Goal: Information Seeking & Learning: Learn about a topic

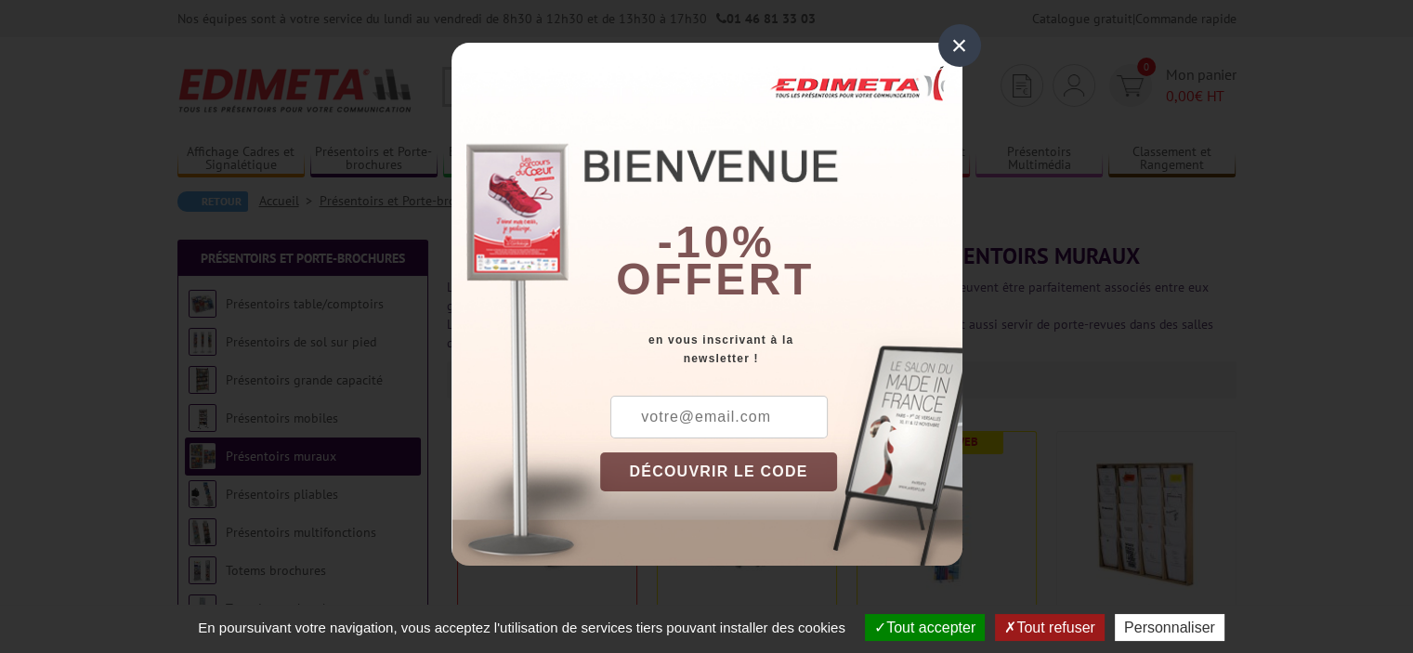
click at [961, 34] on div "×" at bounding box center [959, 45] width 43 height 43
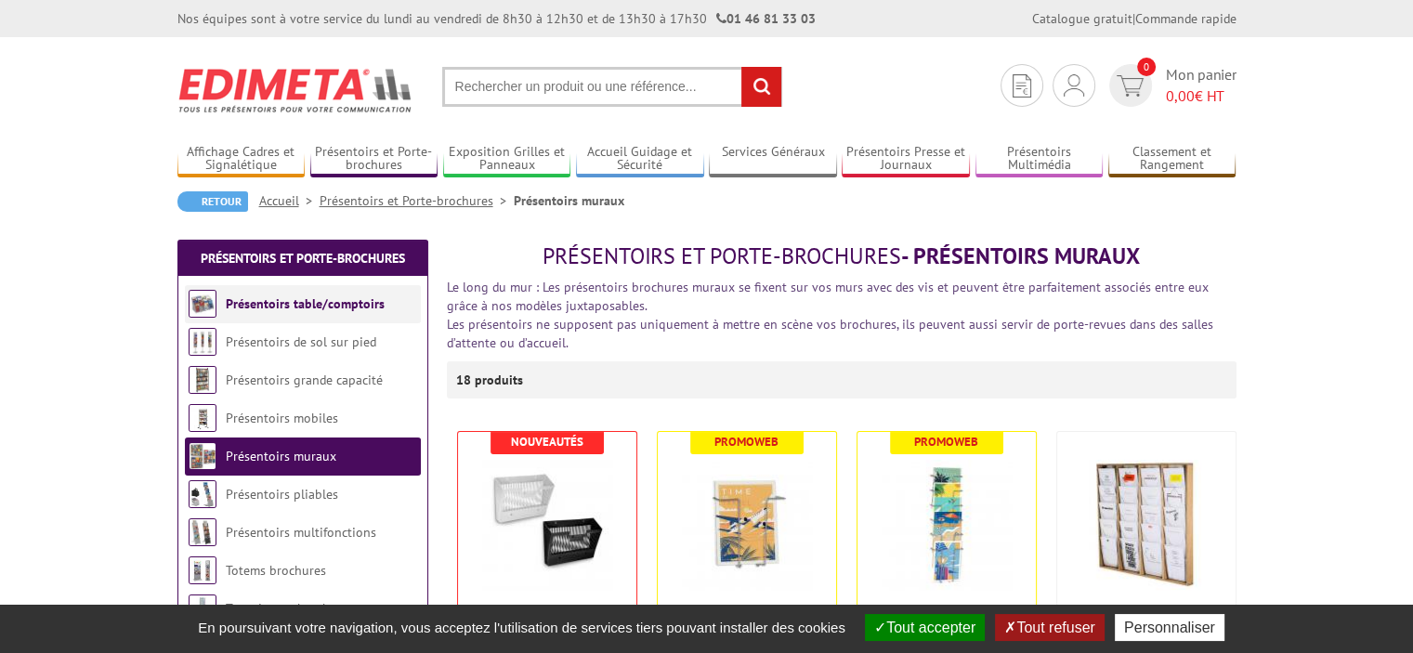
click at [312, 308] on link "Présentoirs table/comptoirs" at bounding box center [305, 303] width 159 height 17
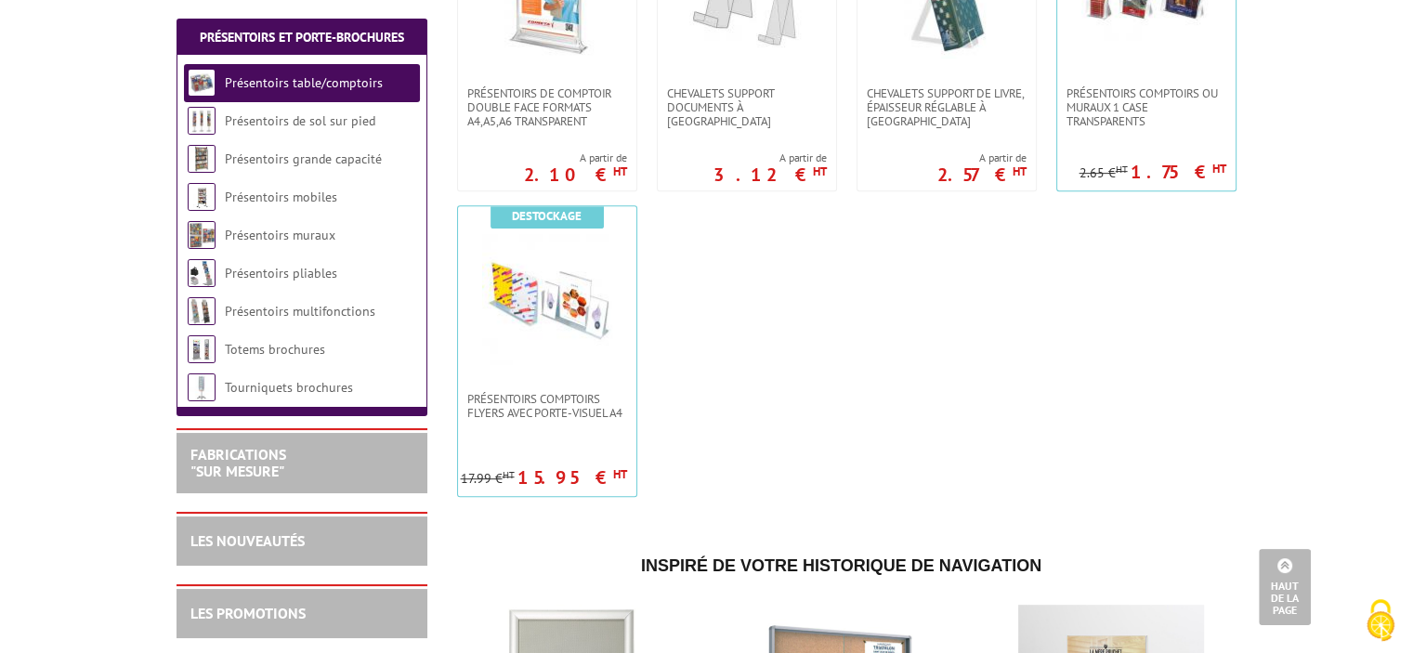
scroll to position [780, 0]
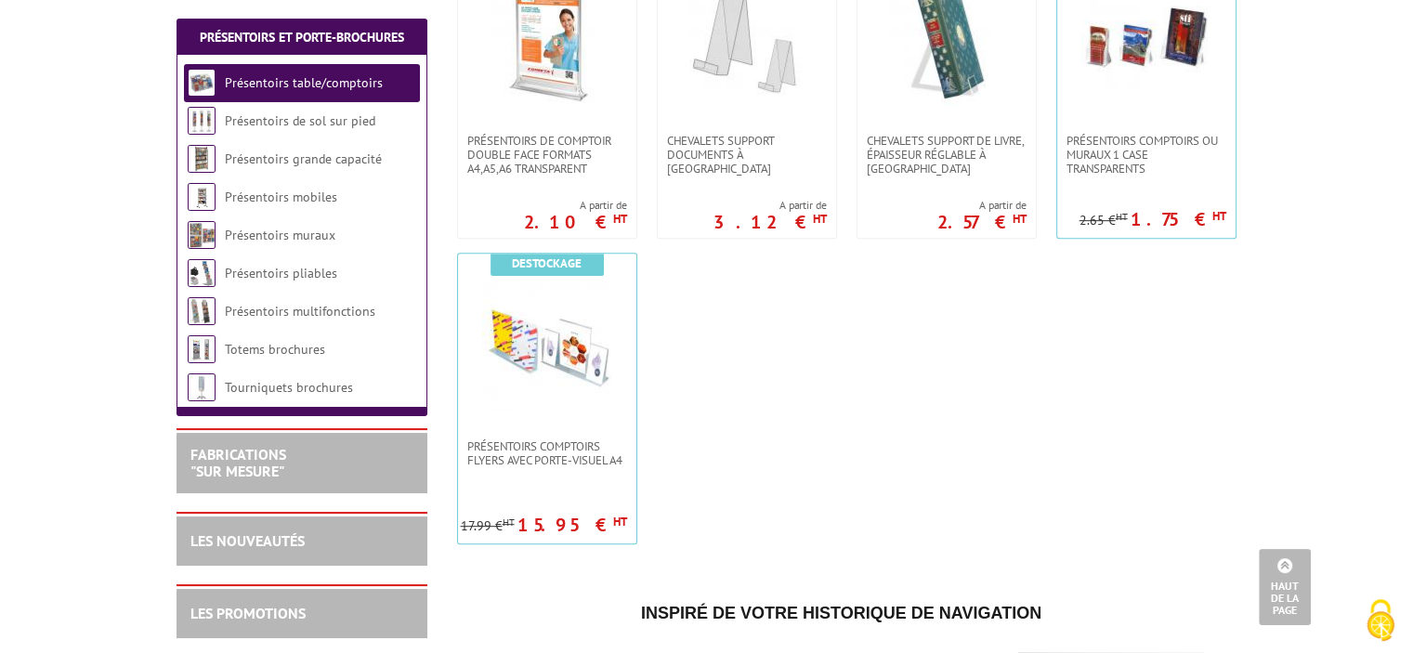
drag, startPoint x: 1392, startPoint y: 293, endPoint x: 1378, endPoint y: 268, distance: 27.9
click at [1378, 268] on body "Nos équipes sont à votre service du lundi au vendredi de 8h30 à 12h30 et de 13h…" at bounding box center [706, 478] width 1413 height 2516
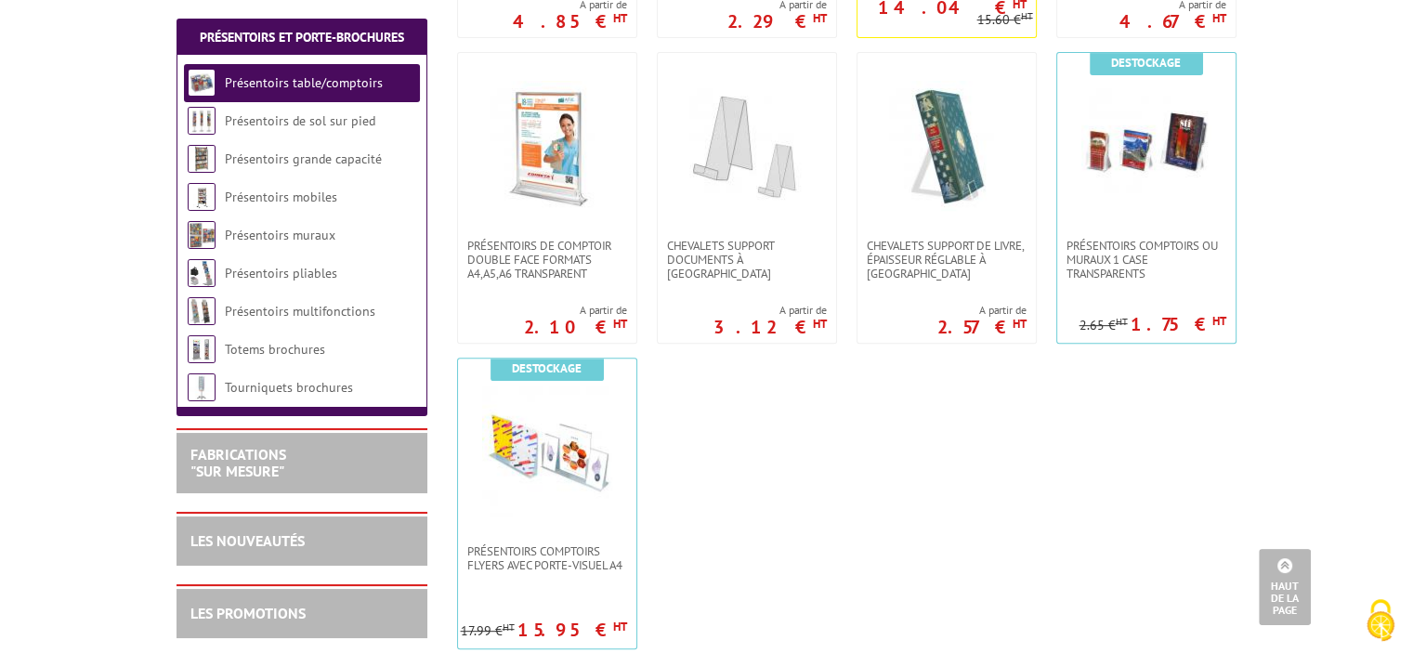
scroll to position [672, 0]
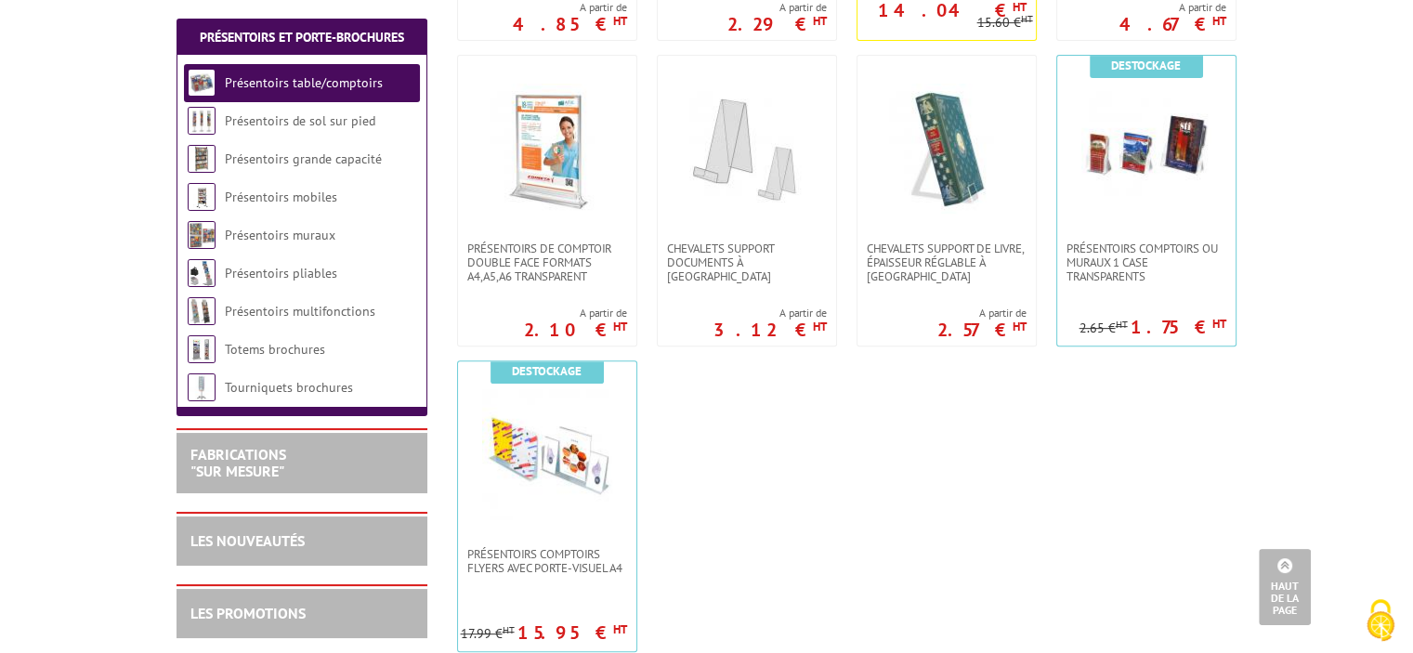
click at [1404, 263] on body "Nos équipes sont à votre service du lundi au vendredi de 8h30 à 12h30 et de 13h…" at bounding box center [706, 586] width 1413 height 2516
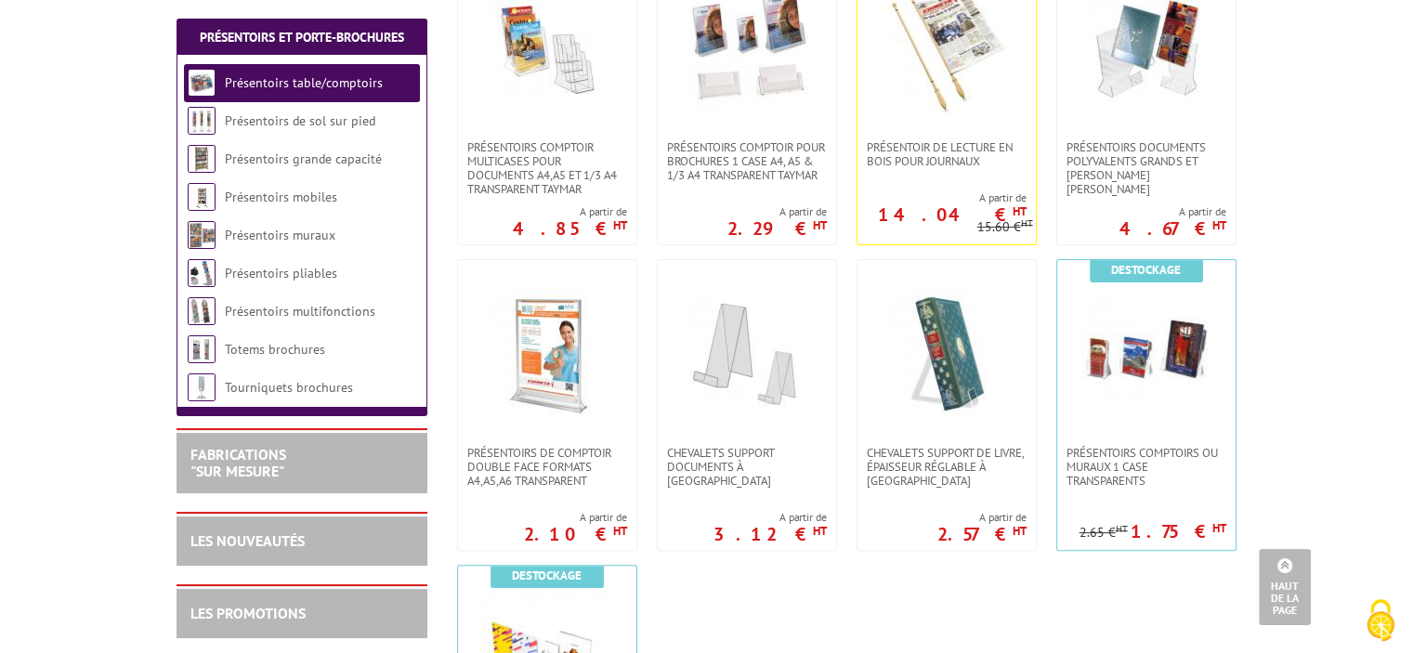
scroll to position [463, 0]
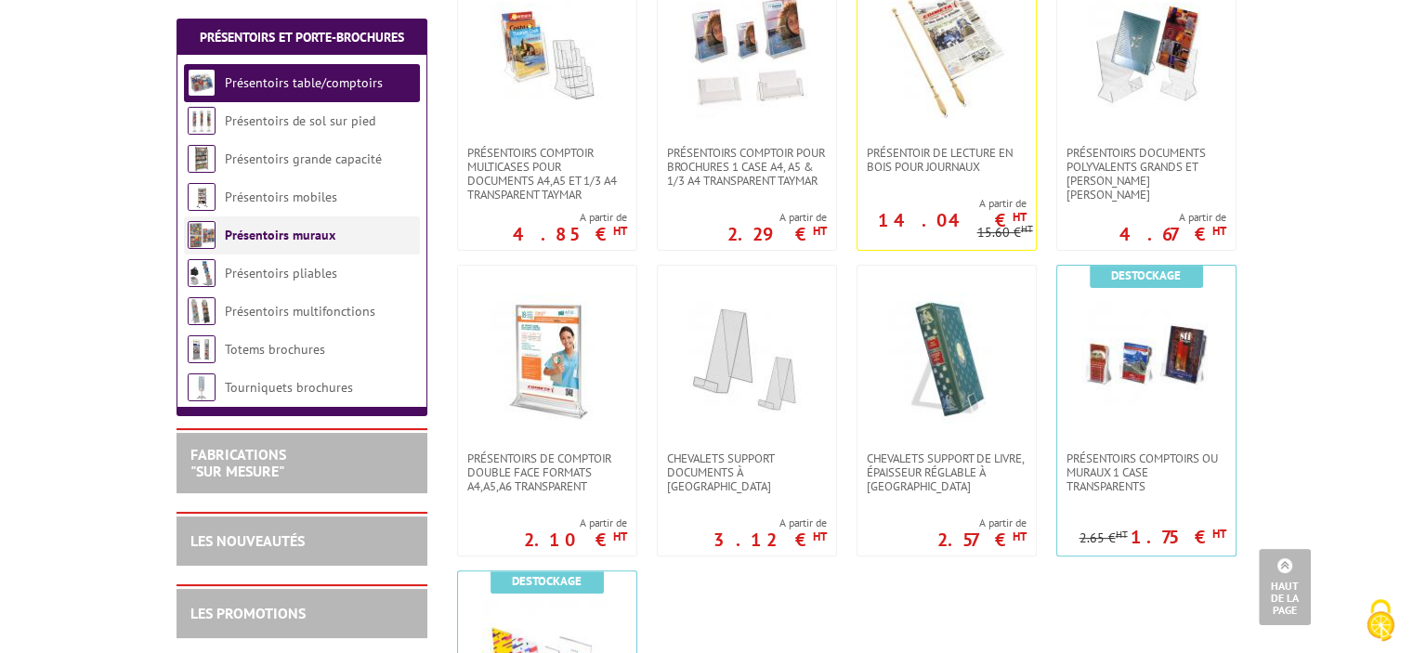
click at [326, 232] on link "Présentoirs muraux" at bounding box center [280, 235] width 111 height 17
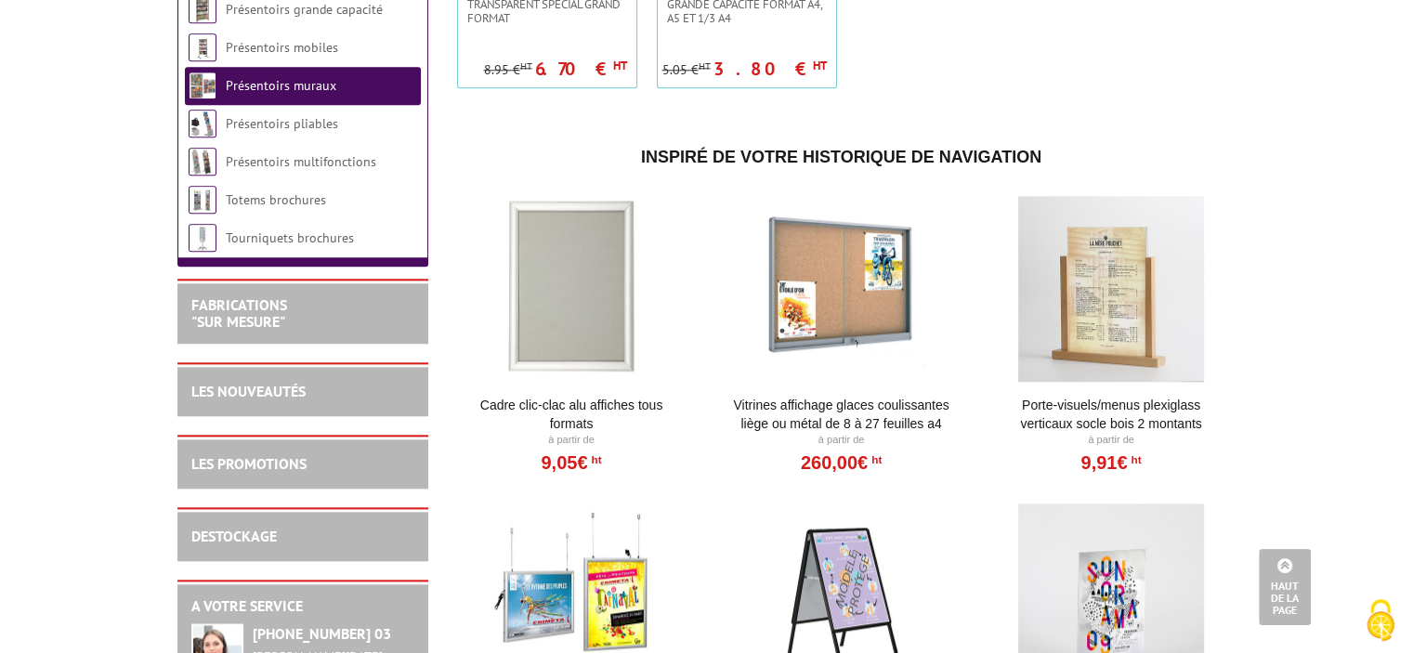
scroll to position [1710, 0]
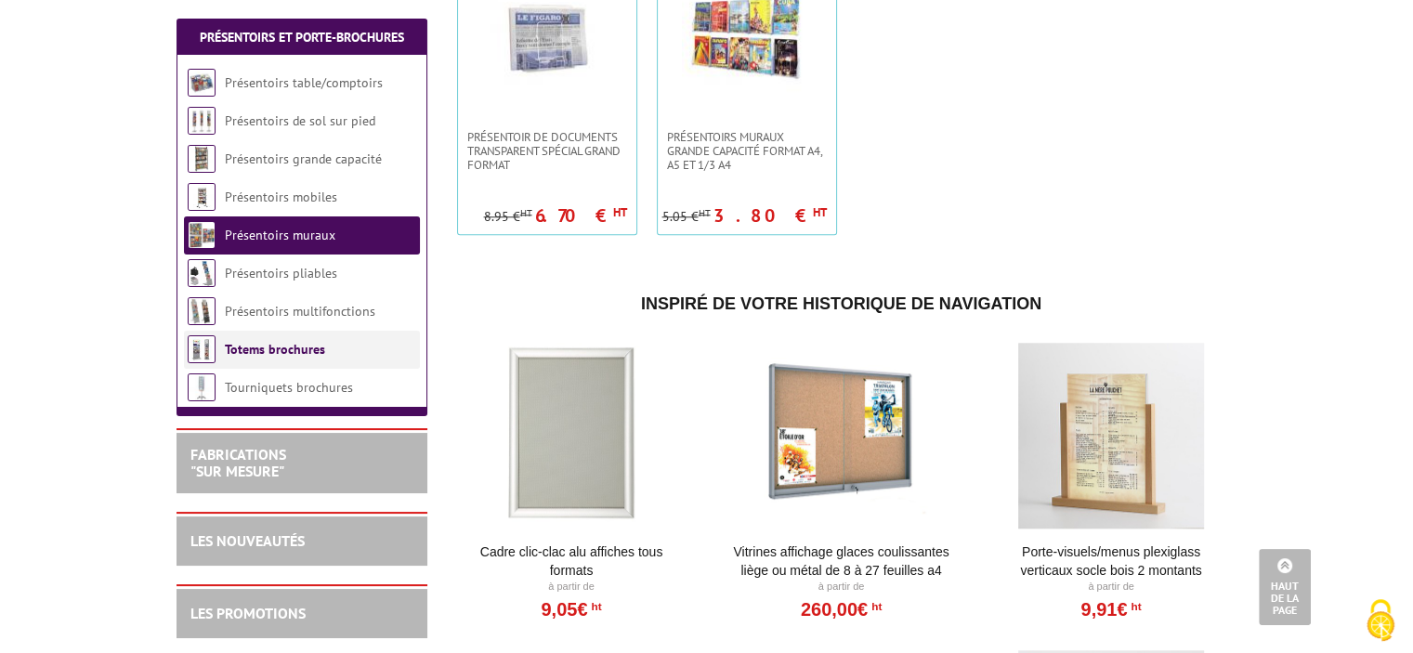
click at [303, 346] on link "Totems brochures" at bounding box center [275, 349] width 100 height 17
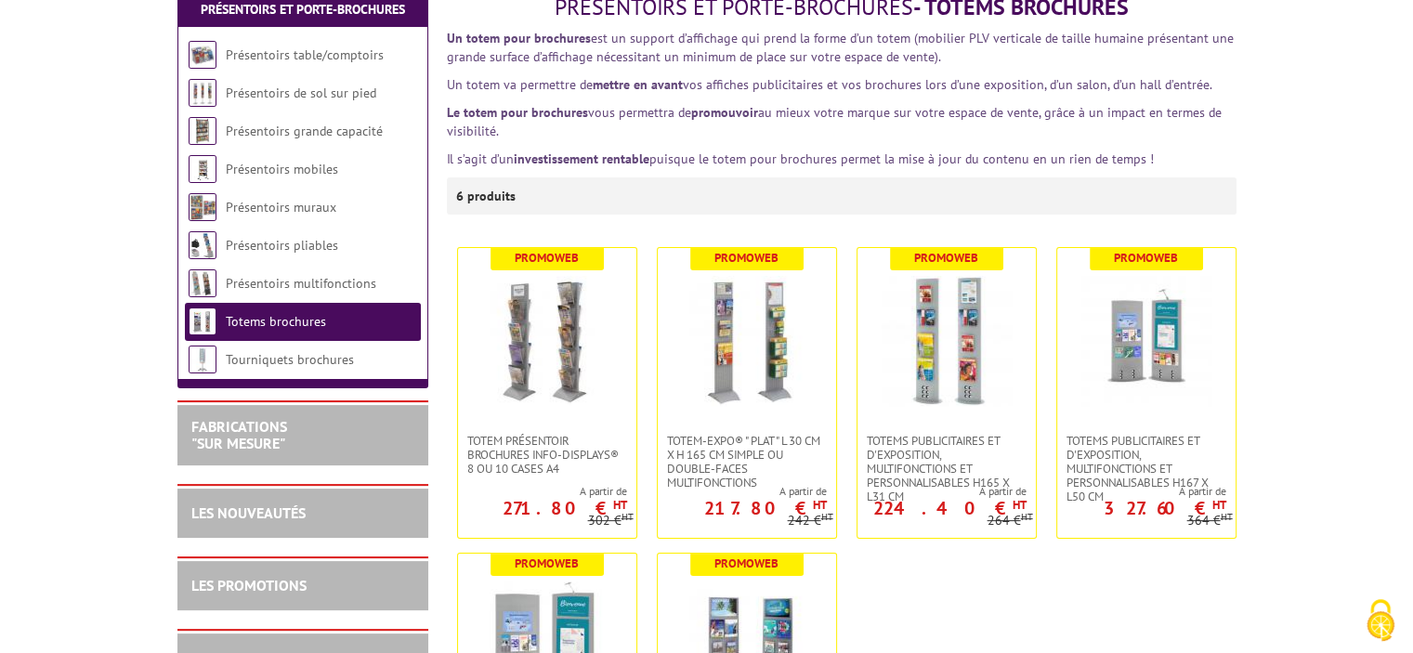
scroll to position [238, 0]
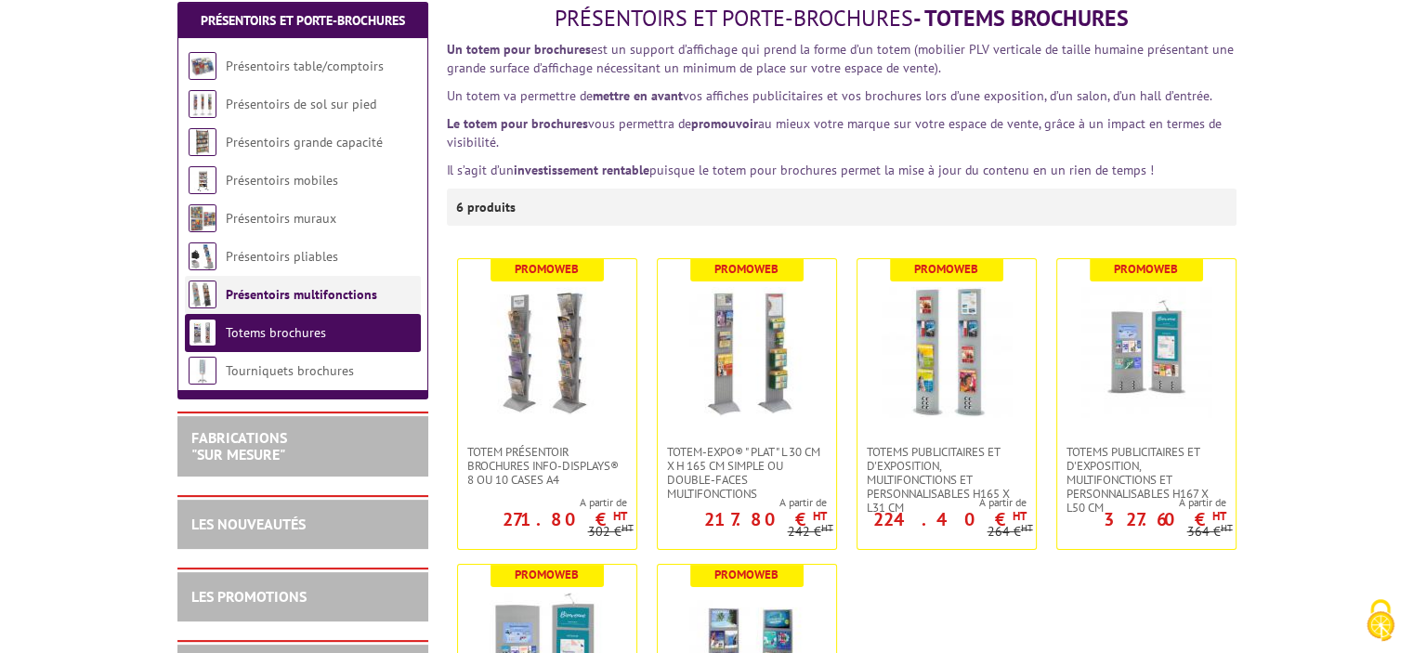
click at [345, 291] on link "Présentoirs multifonctions" at bounding box center [301, 294] width 151 height 17
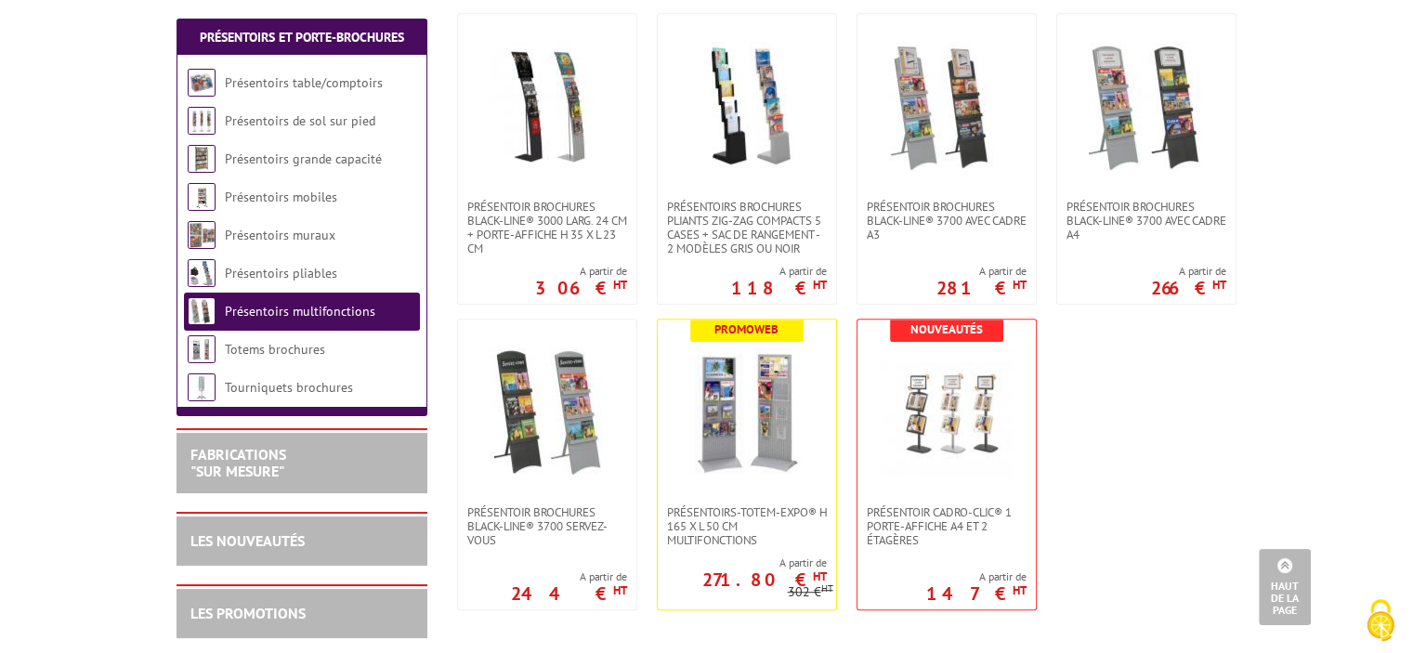
scroll to position [872, 0]
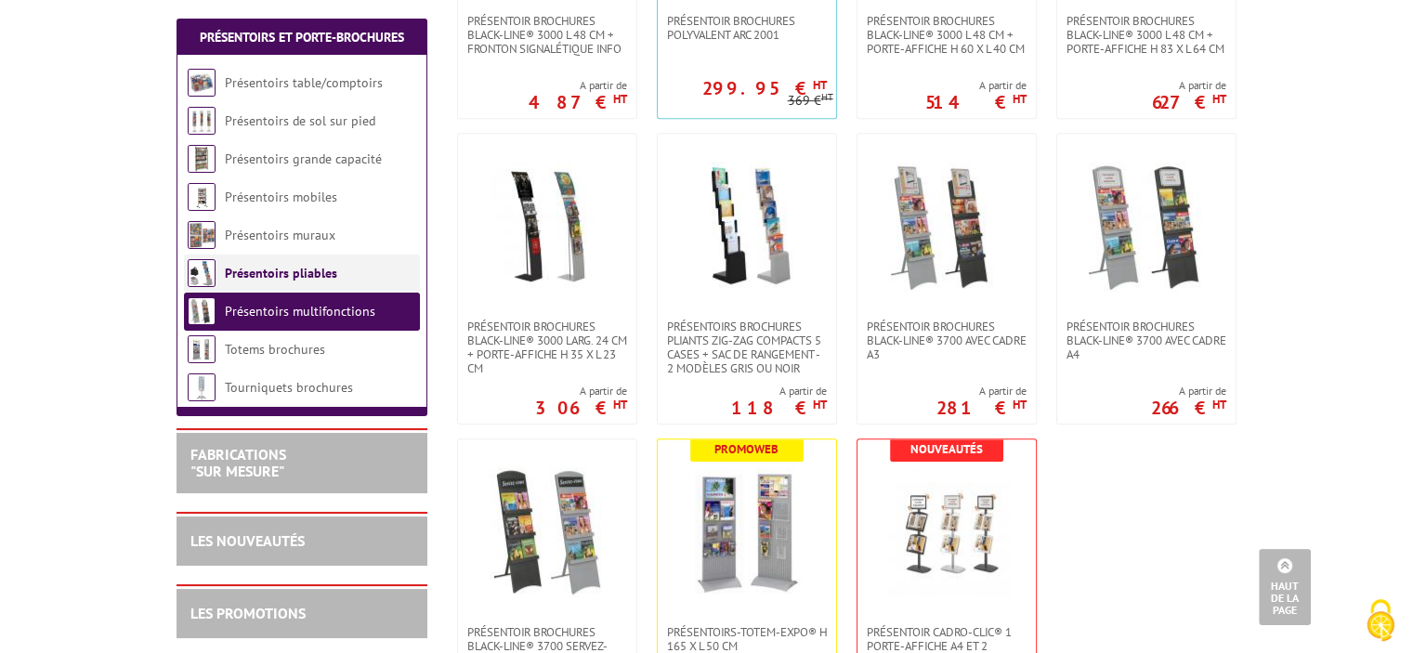
click at [267, 267] on link "Présentoirs pliables" at bounding box center [281, 273] width 112 height 17
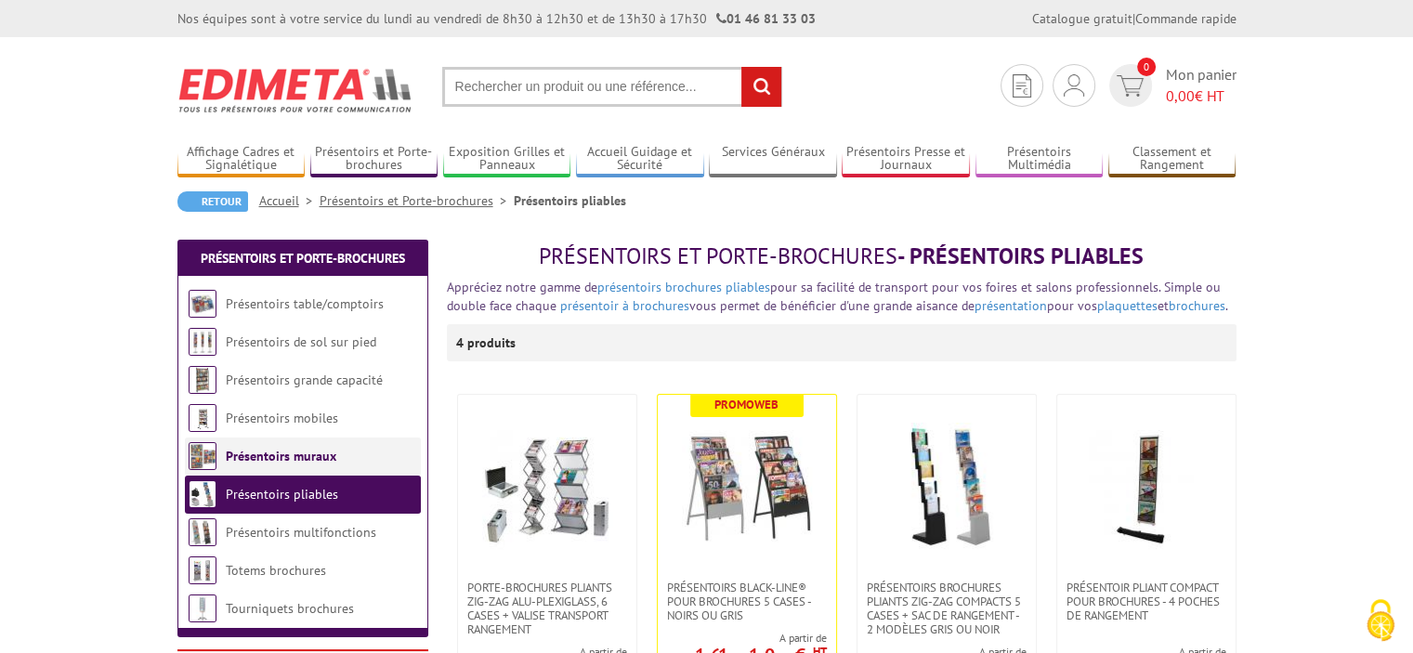
click at [307, 452] on link "Présentoirs muraux" at bounding box center [281, 456] width 111 height 17
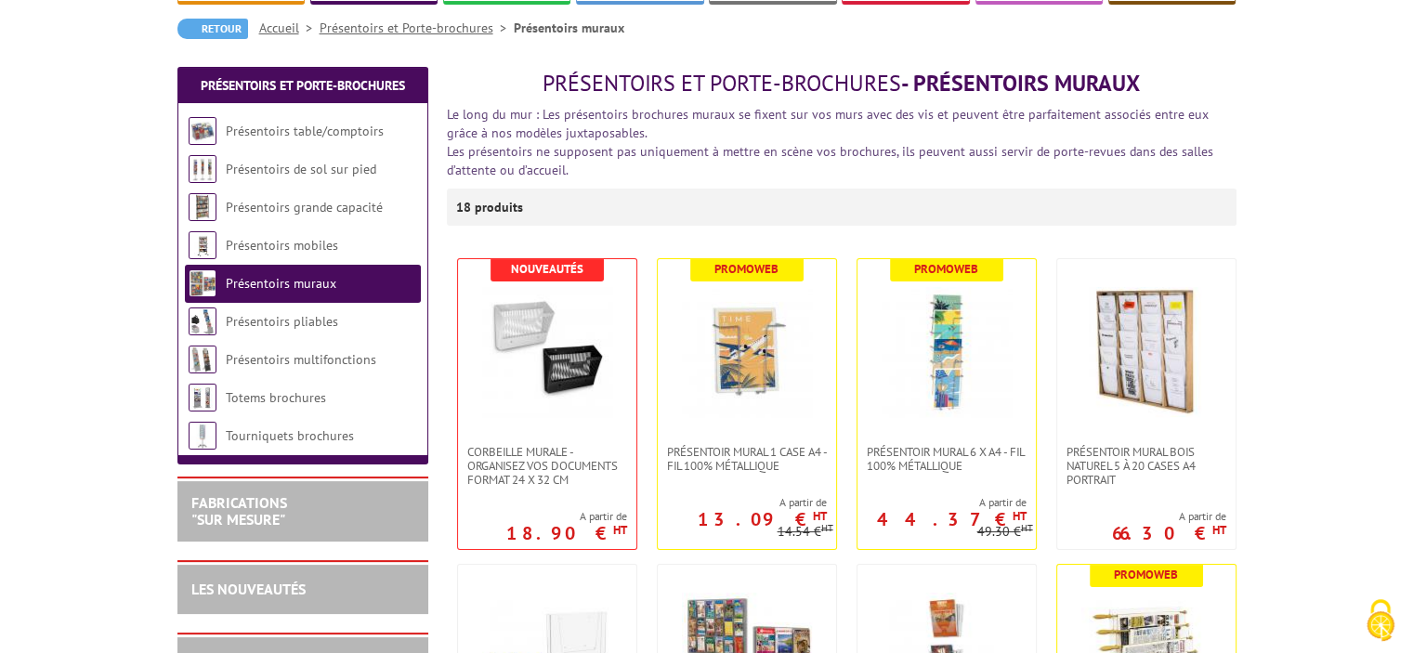
scroll to position [60, 0]
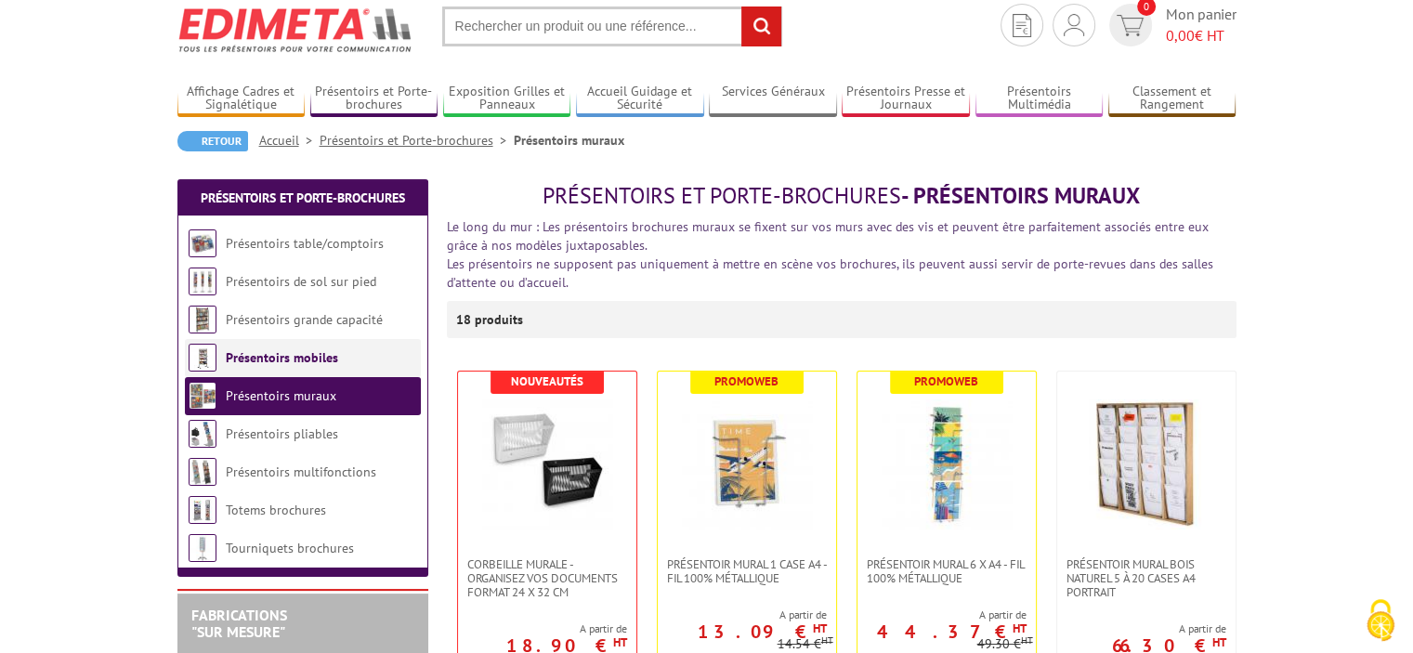
click at [296, 350] on link "Présentoirs mobiles" at bounding box center [282, 357] width 112 height 17
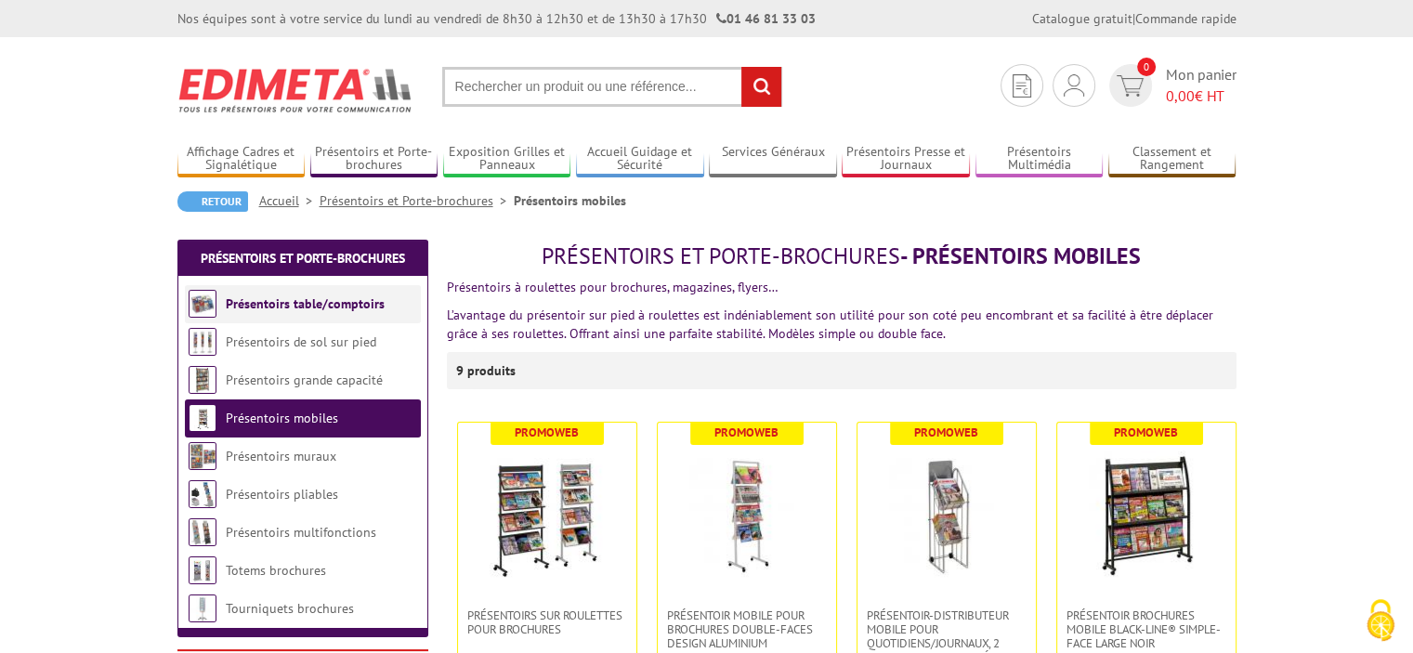
click at [336, 300] on link "Présentoirs table/comptoirs" at bounding box center [305, 303] width 159 height 17
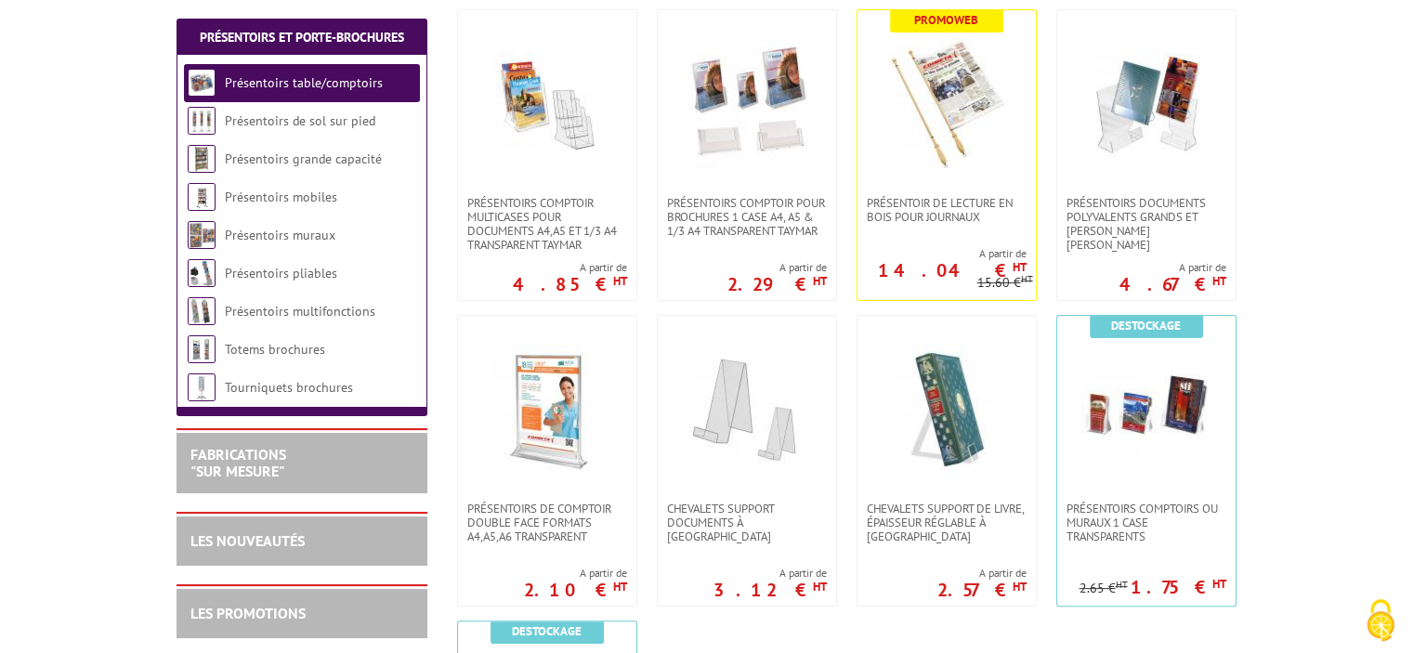
scroll to position [436, 0]
